Goal: Task Accomplishment & Management: Use online tool/utility

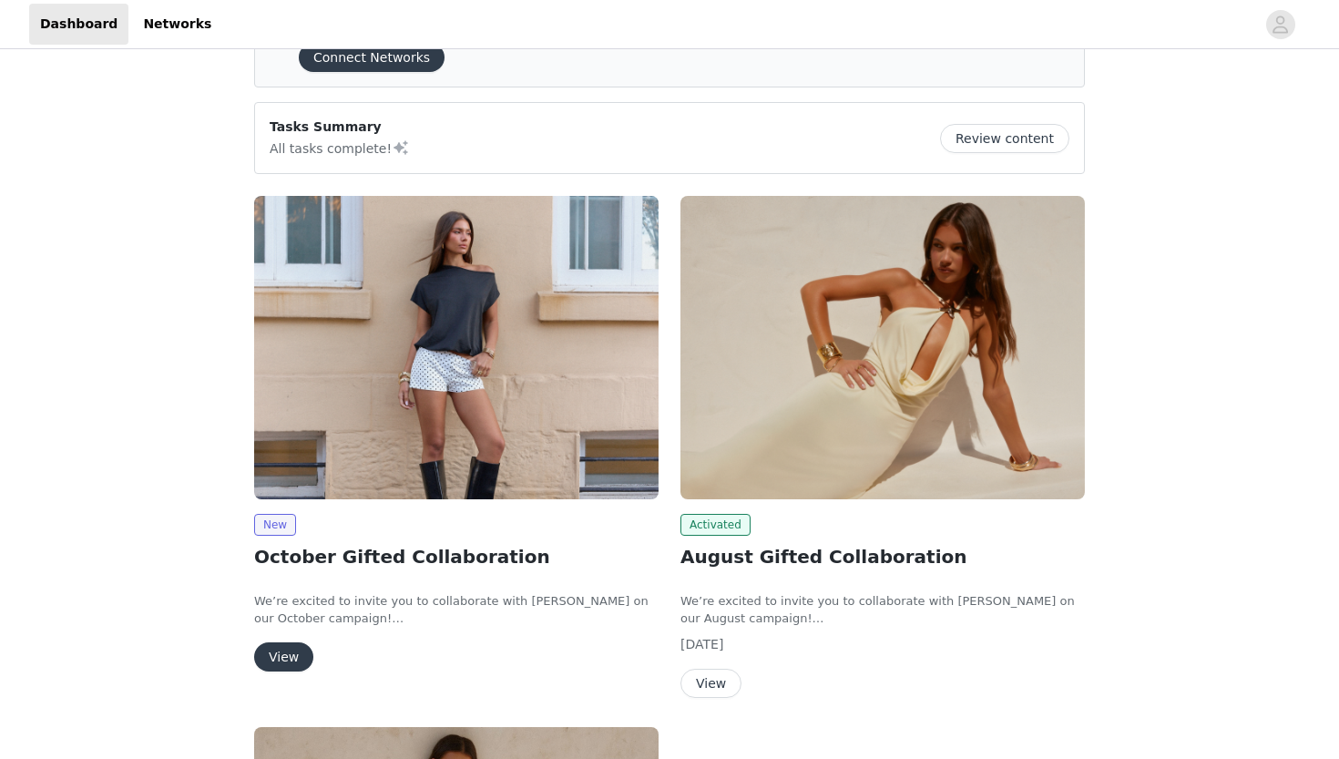
scroll to position [97, 0]
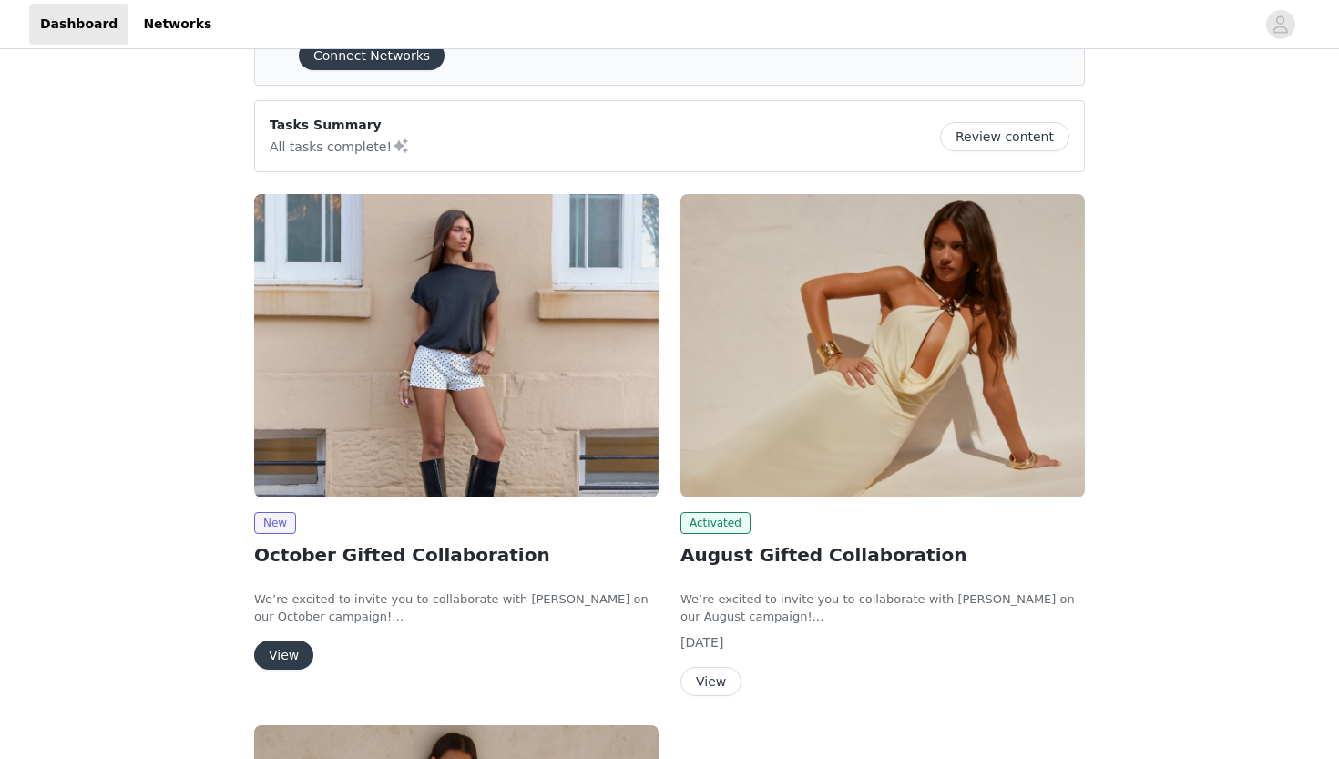
click at [291, 644] on button "View" at bounding box center [283, 655] width 59 height 29
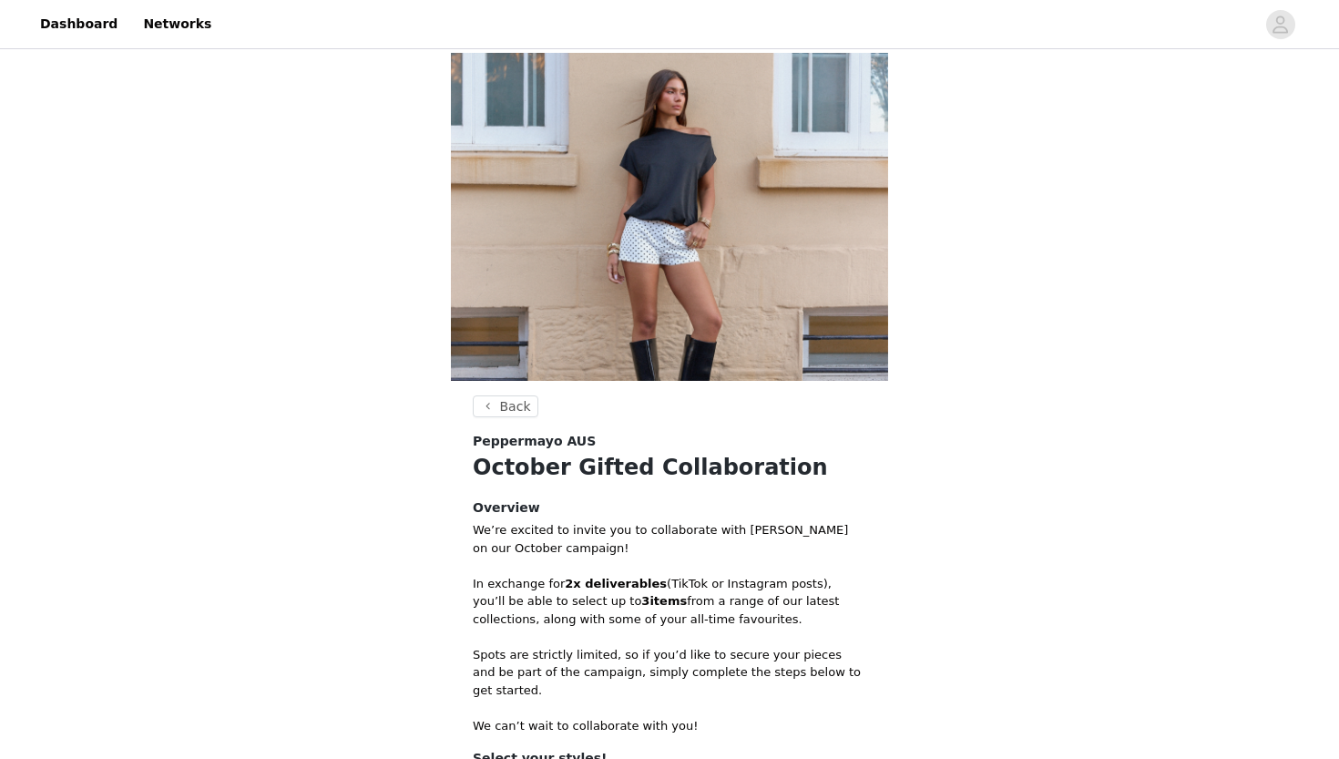
scroll to position [294, 0]
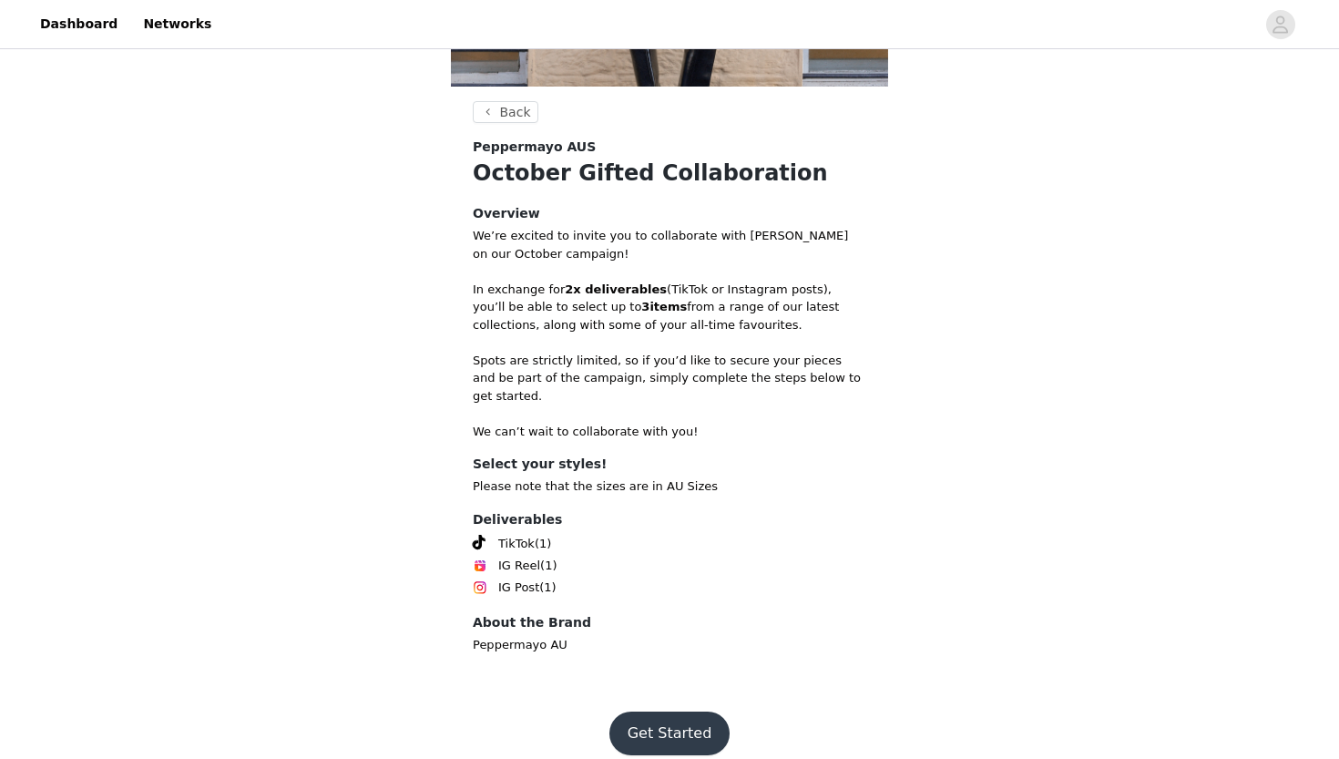
click at [672, 712] on button "Get Started" at bounding box center [670, 734] width 121 height 44
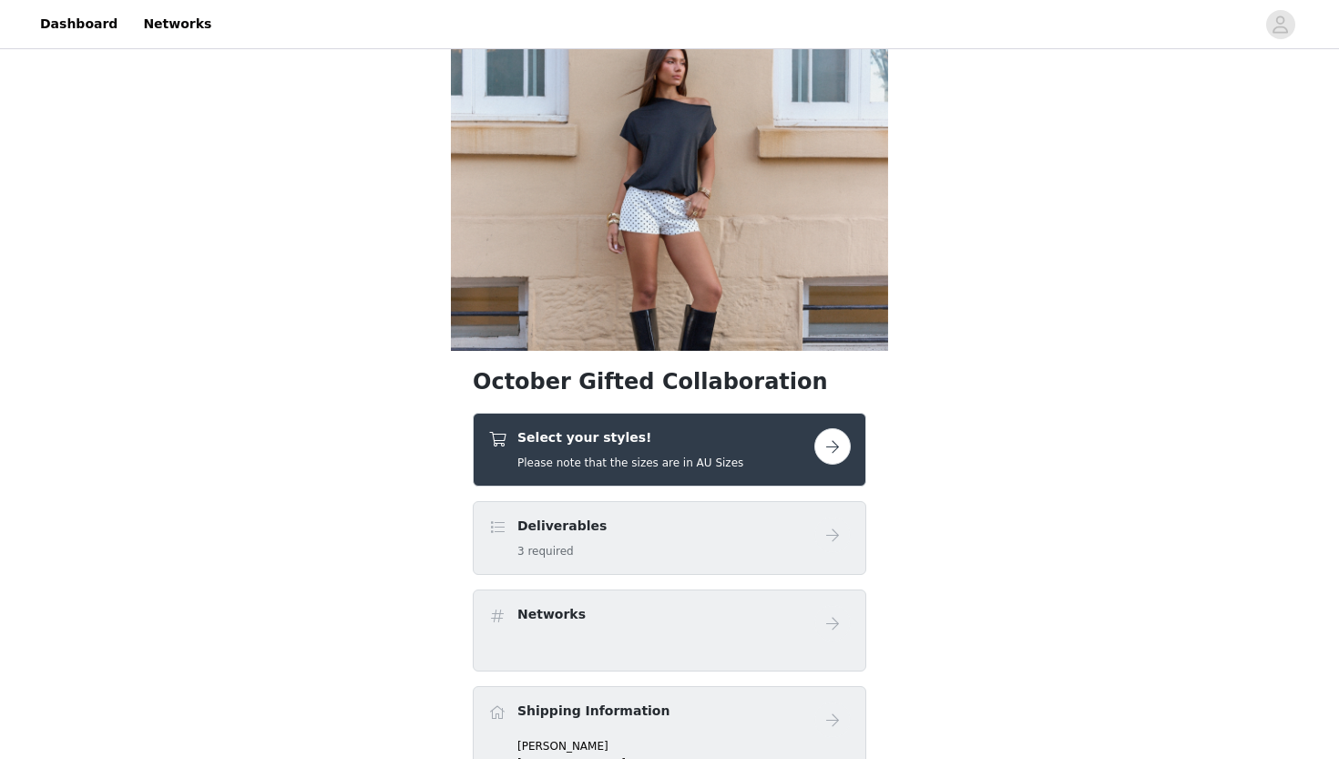
scroll to position [31, 0]
click at [836, 453] on button "button" at bounding box center [833, 445] width 36 height 36
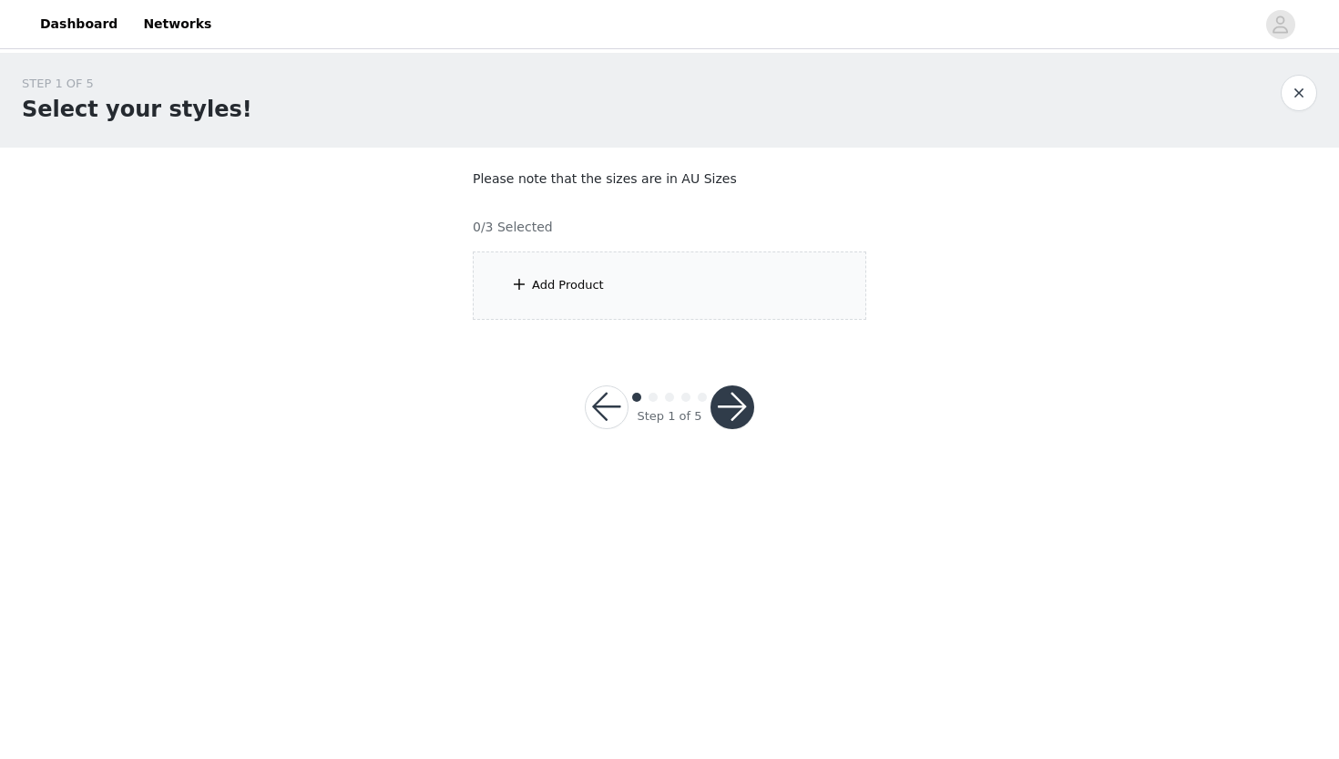
click at [591, 291] on div "Add Product" at bounding box center [568, 285] width 72 height 18
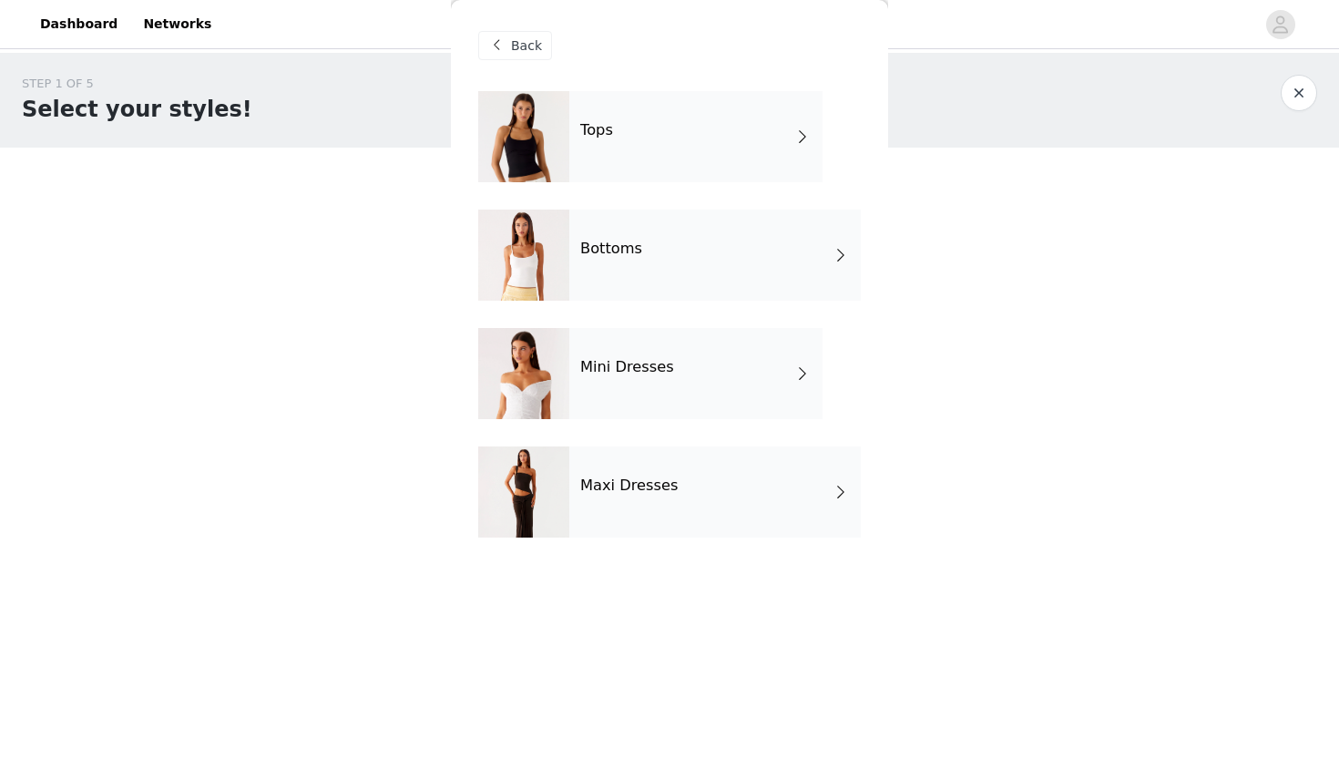
click at [763, 142] on div "Tops" at bounding box center [696, 136] width 253 height 91
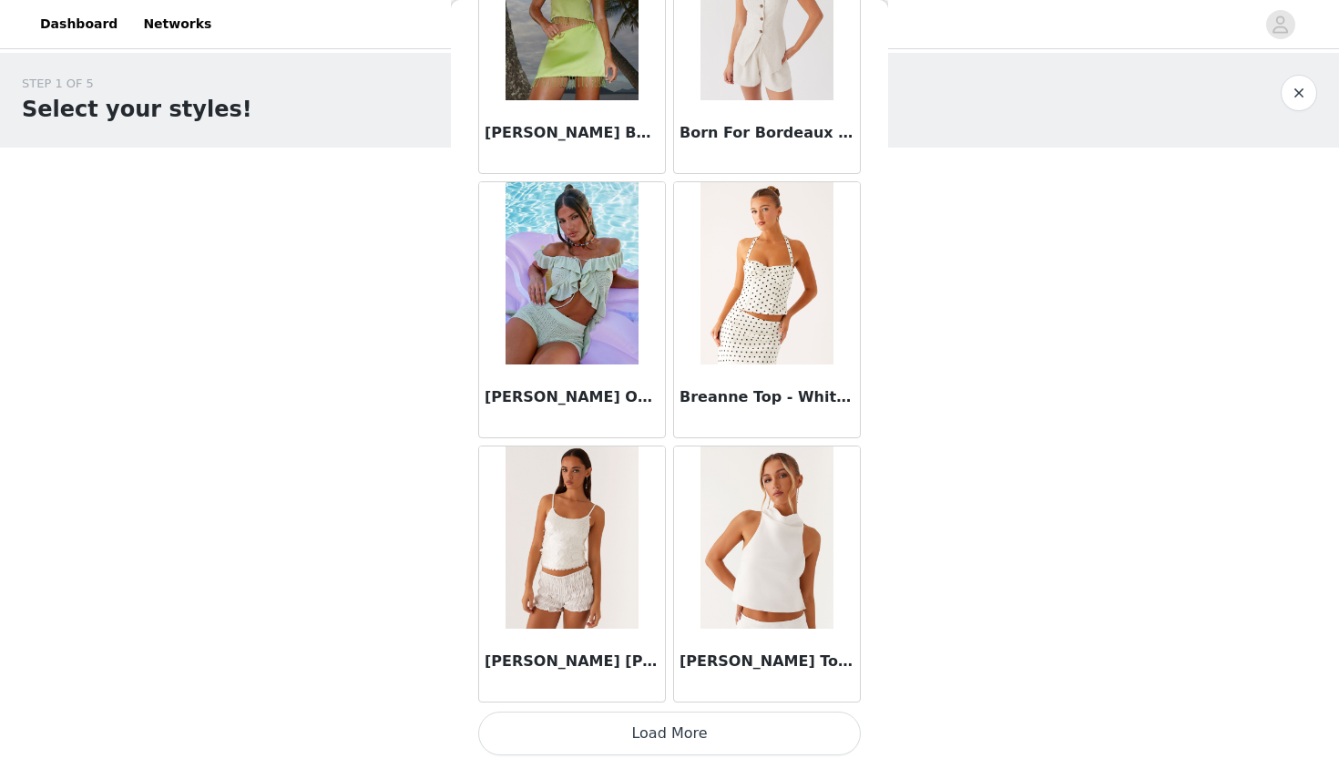
scroll to position [2029, 0]
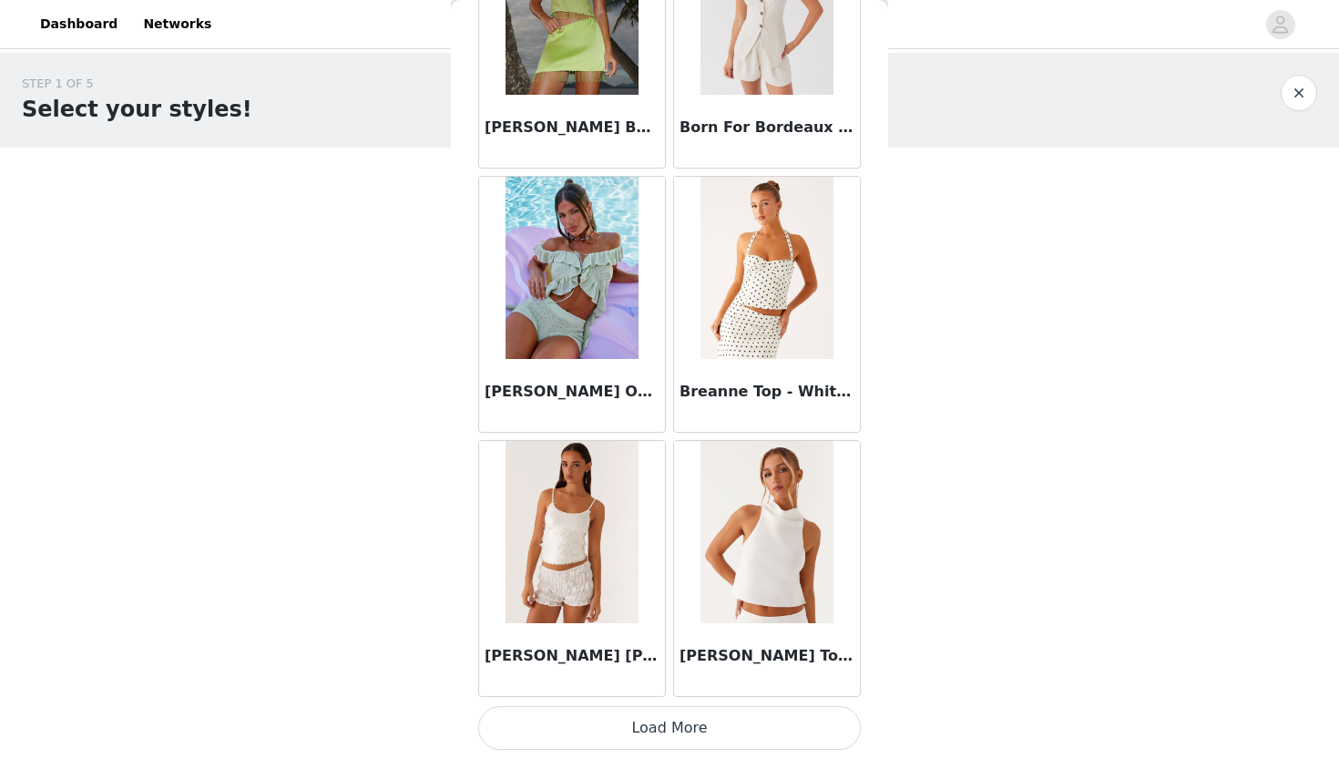
click at [721, 721] on button "Load More" at bounding box center [669, 728] width 383 height 44
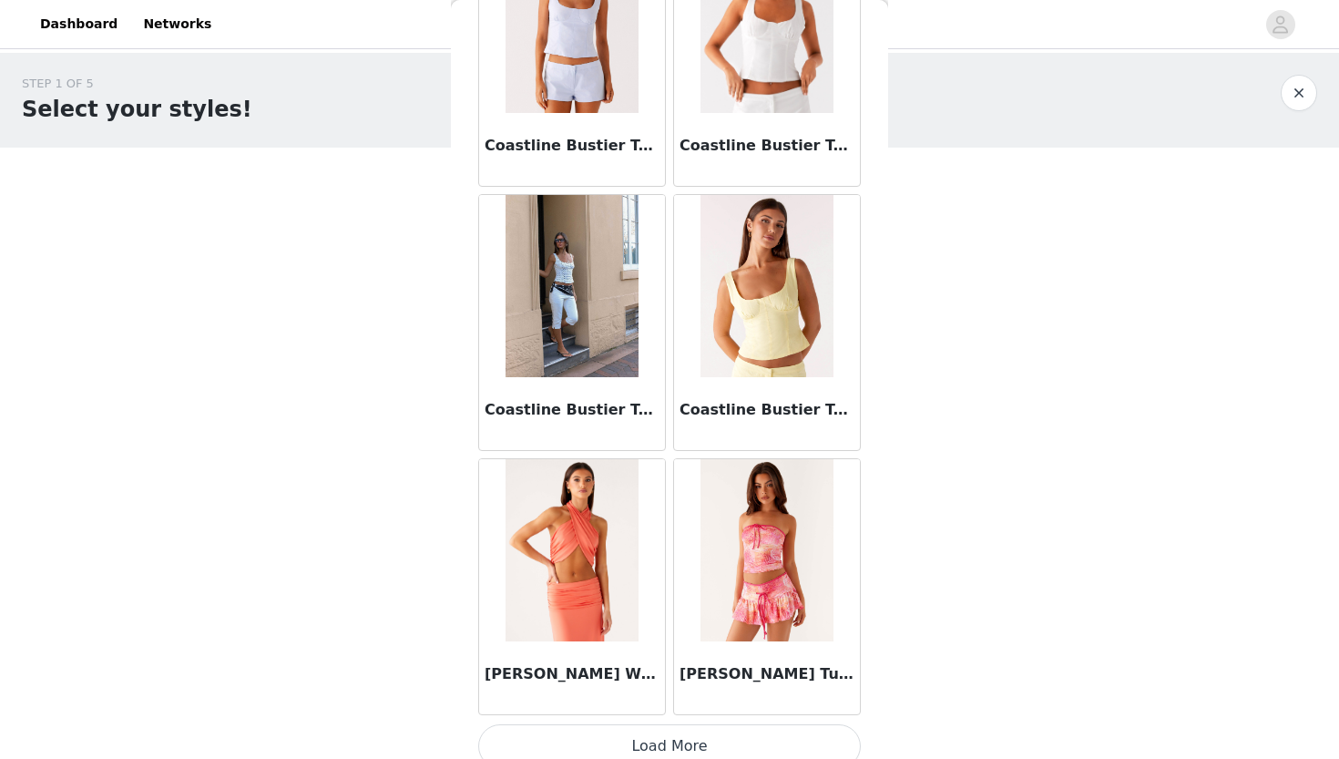
scroll to position [4672, 0]
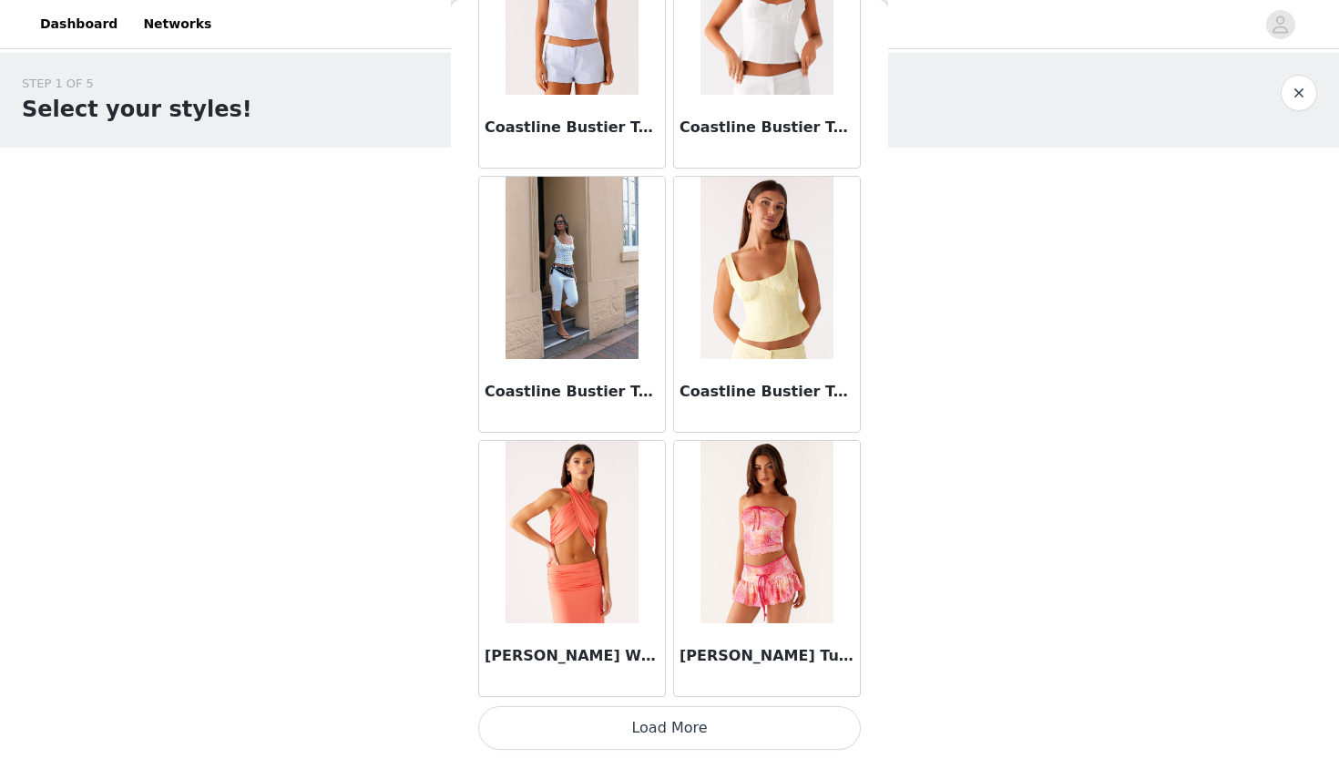
click at [671, 728] on button "Load More" at bounding box center [669, 728] width 383 height 44
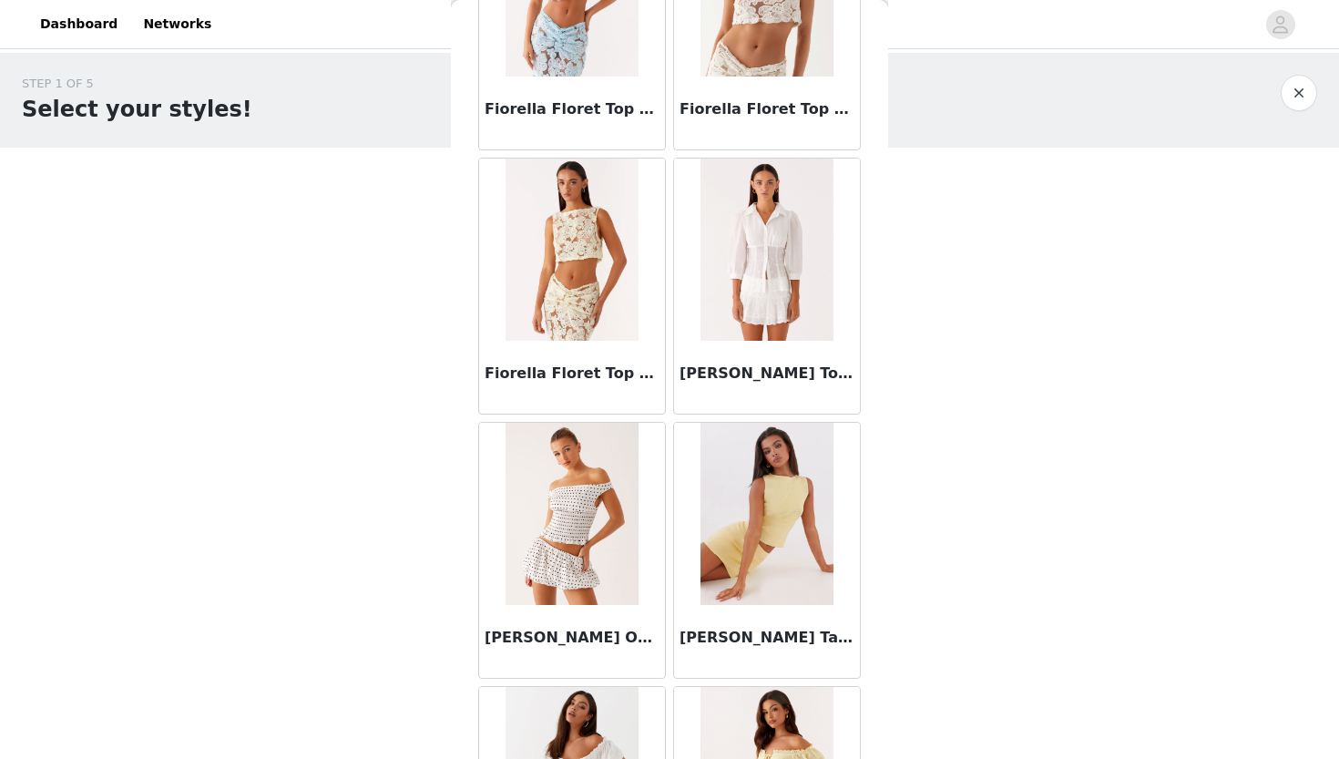
scroll to position [7314, 0]
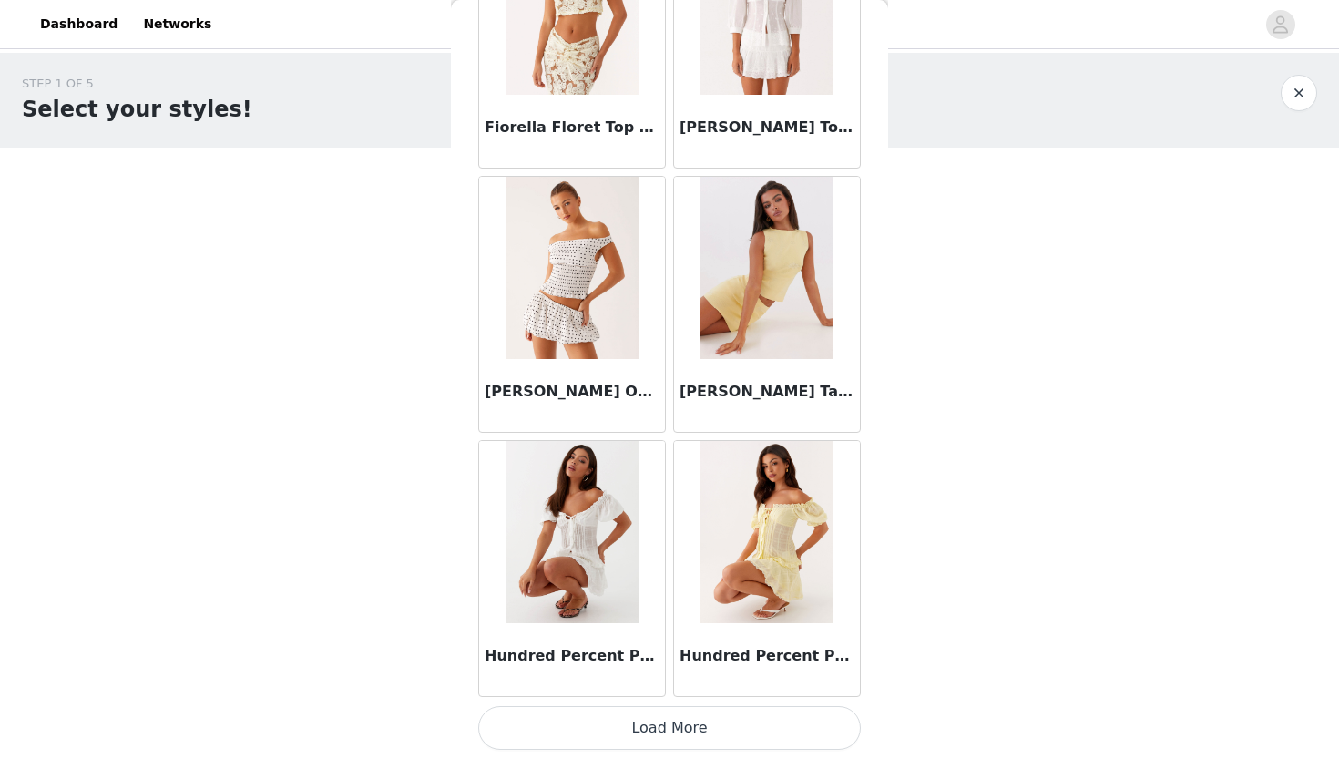
click at [713, 731] on button "Load More" at bounding box center [669, 728] width 383 height 44
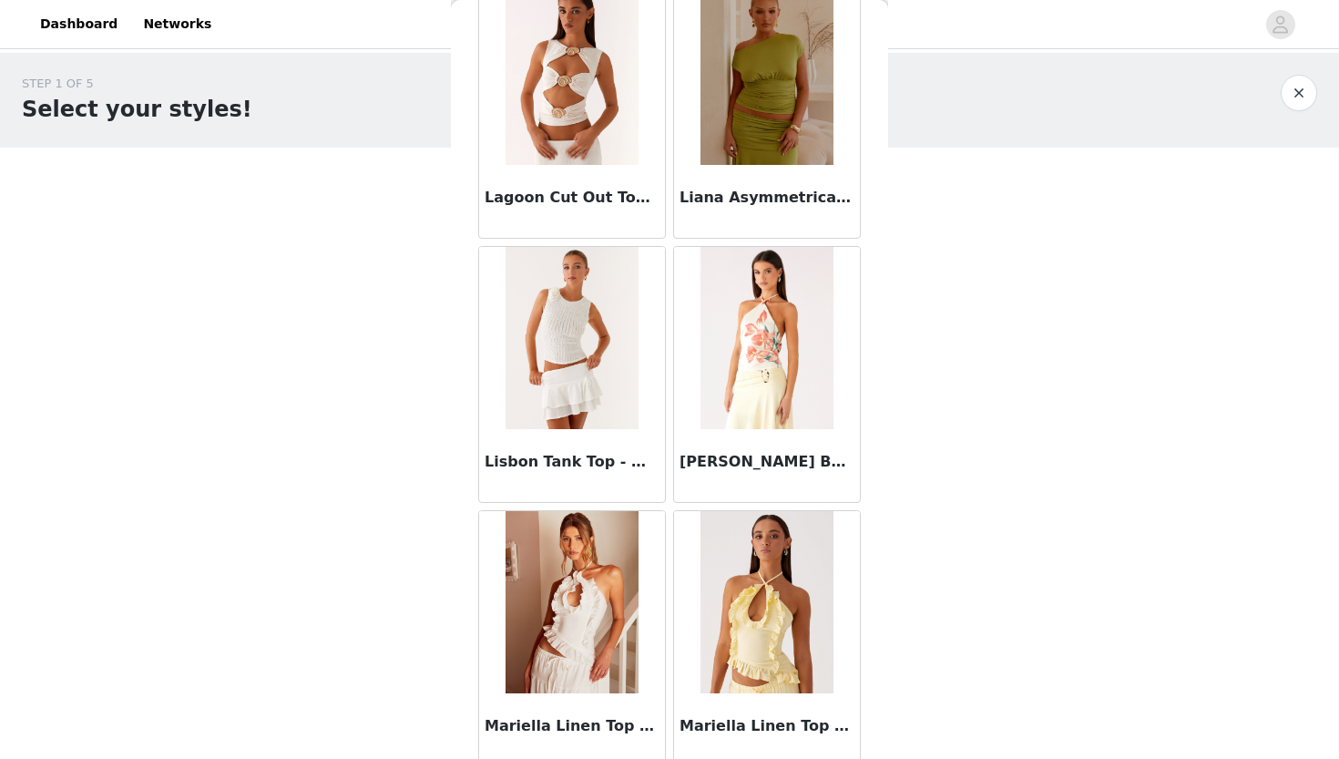
scroll to position [9957, 0]
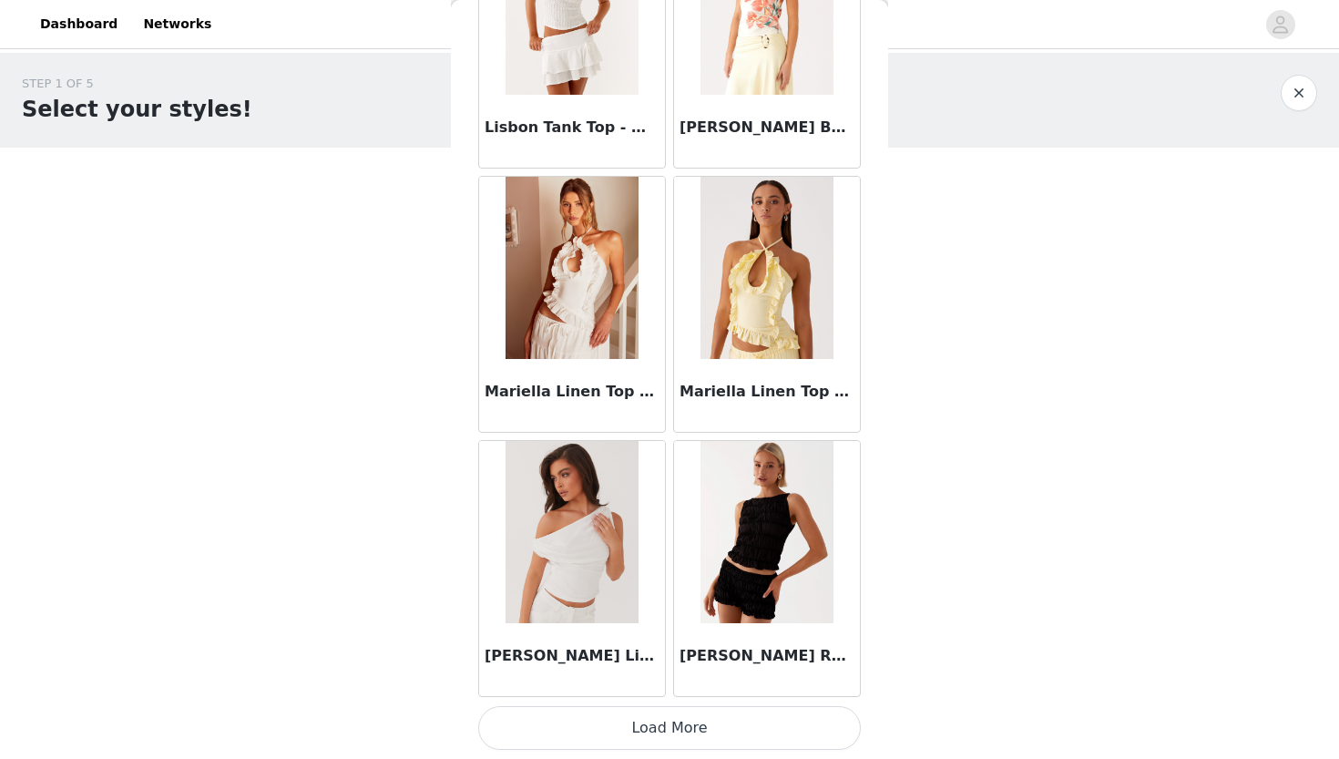
click at [695, 718] on button "Load More" at bounding box center [669, 728] width 383 height 44
